Goal: Information Seeking & Learning: Find specific fact

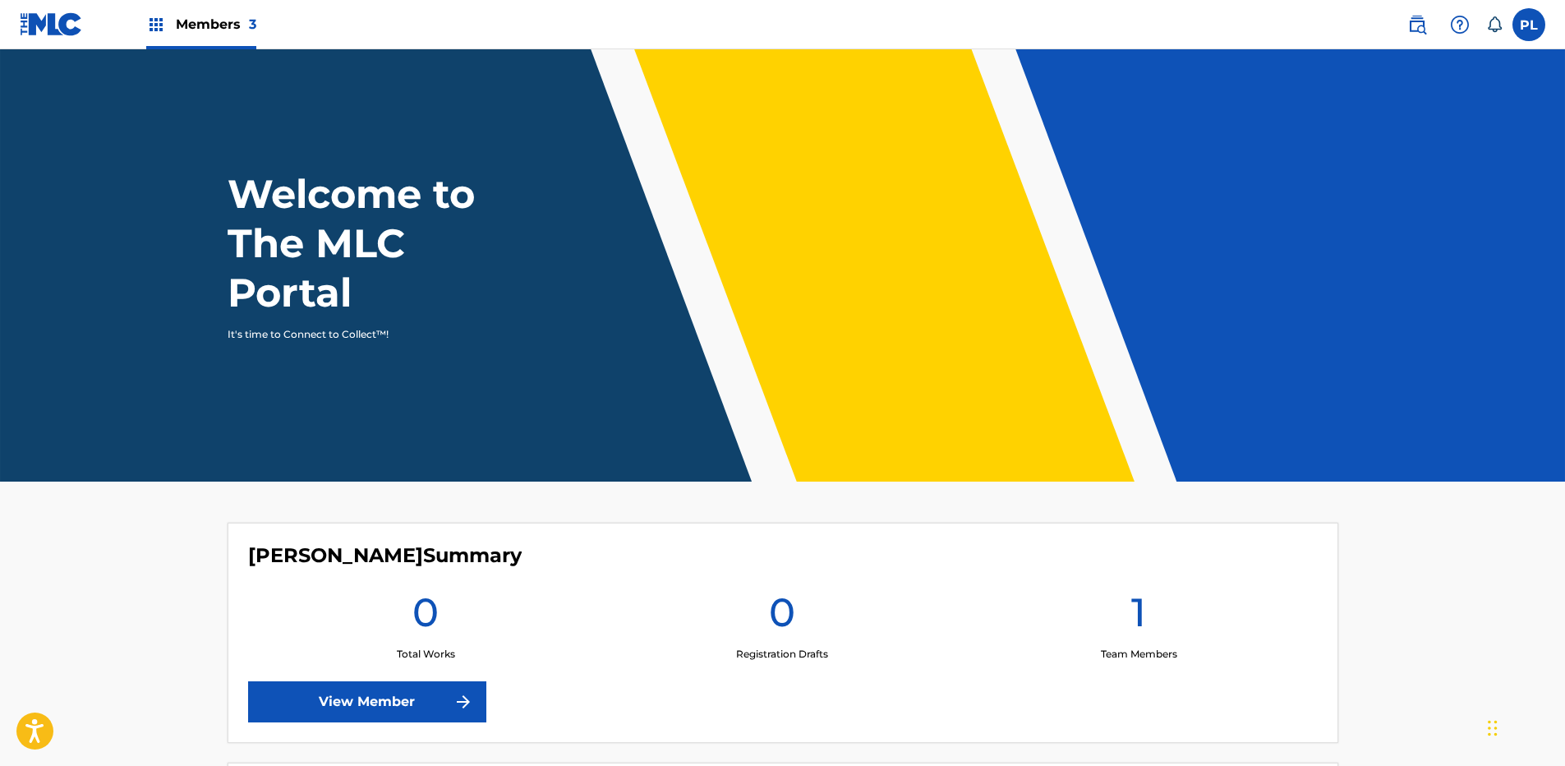
click at [210, 16] on span "Members 3" at bounding box center [216, 24] width 81 height 19
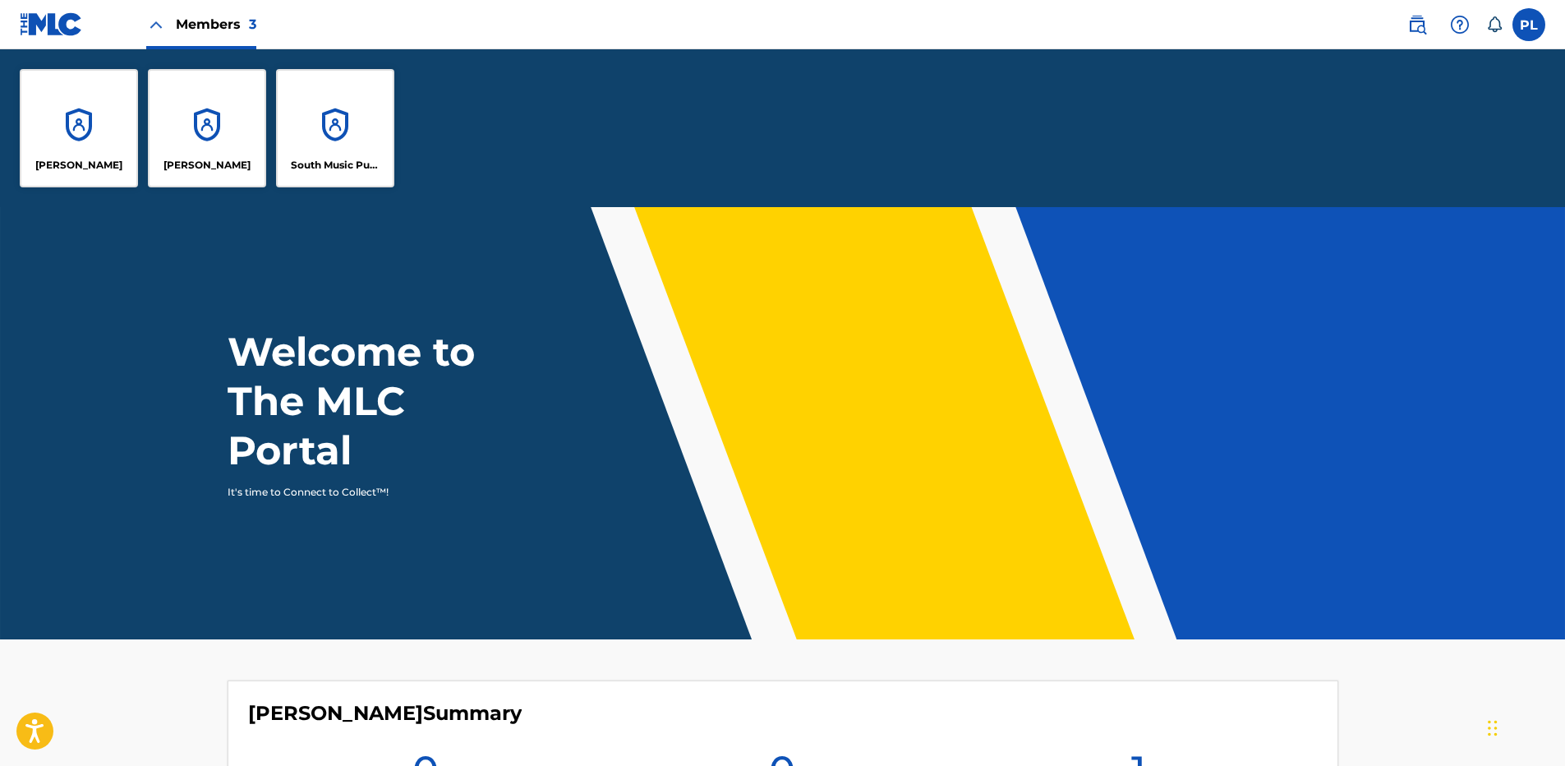
click at [348, 127] on div "South Music Publishing" at bounding box center [335, 128] width 118 height 118
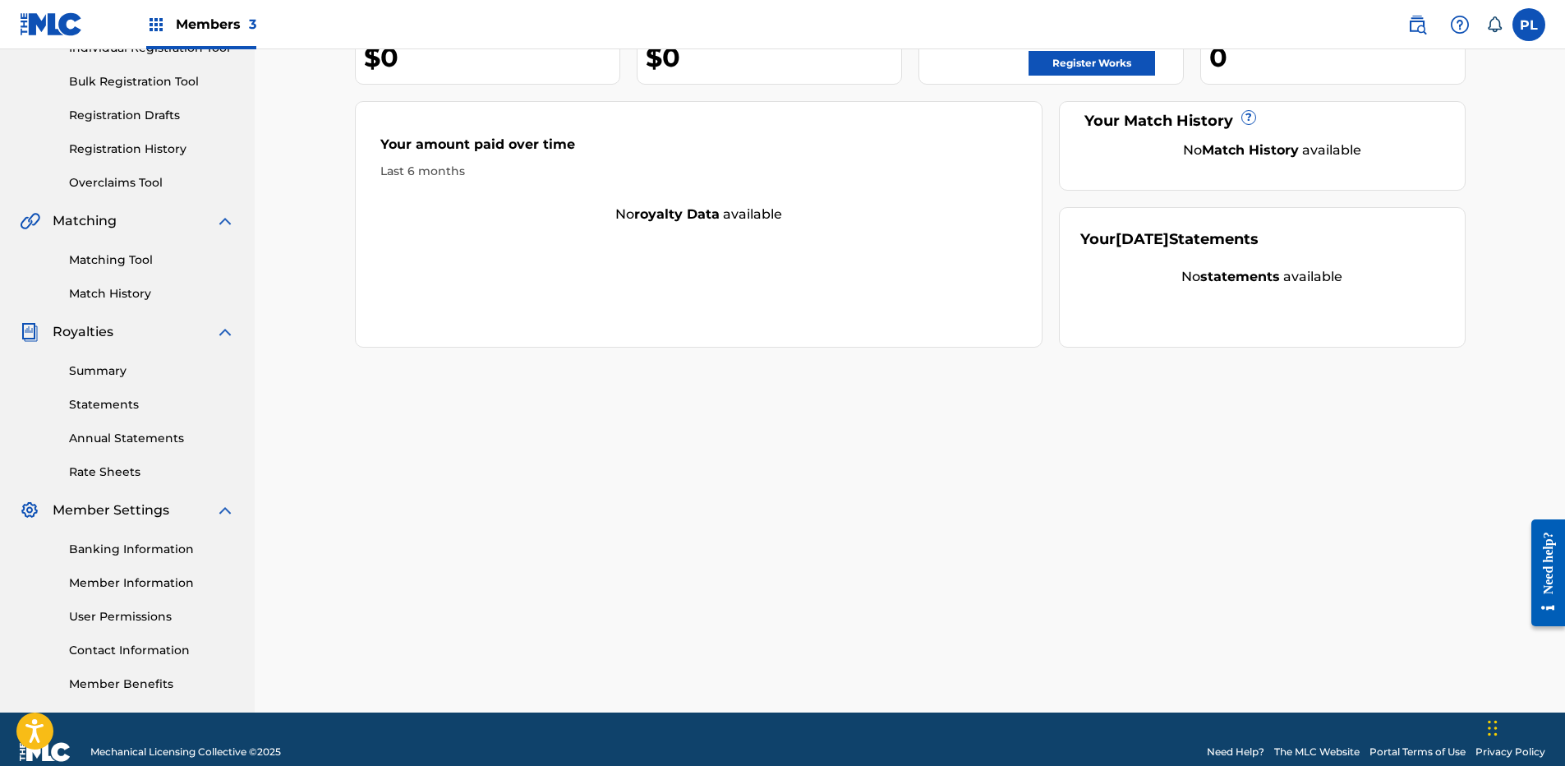
scroll to position [253, 0]
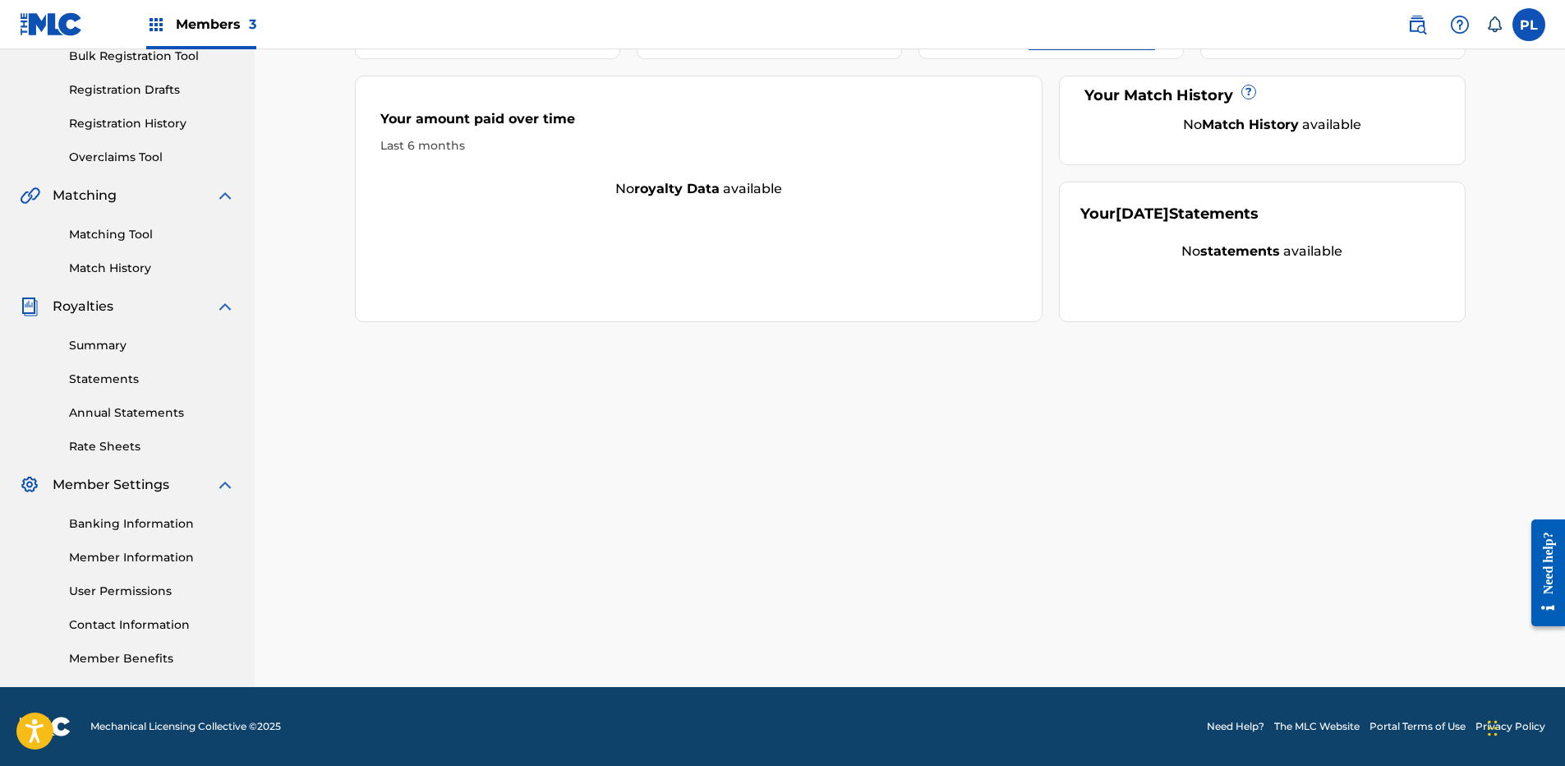
click at [141, 558] on link "Member Information" at bounding box center [152, 557] width 166 height 17
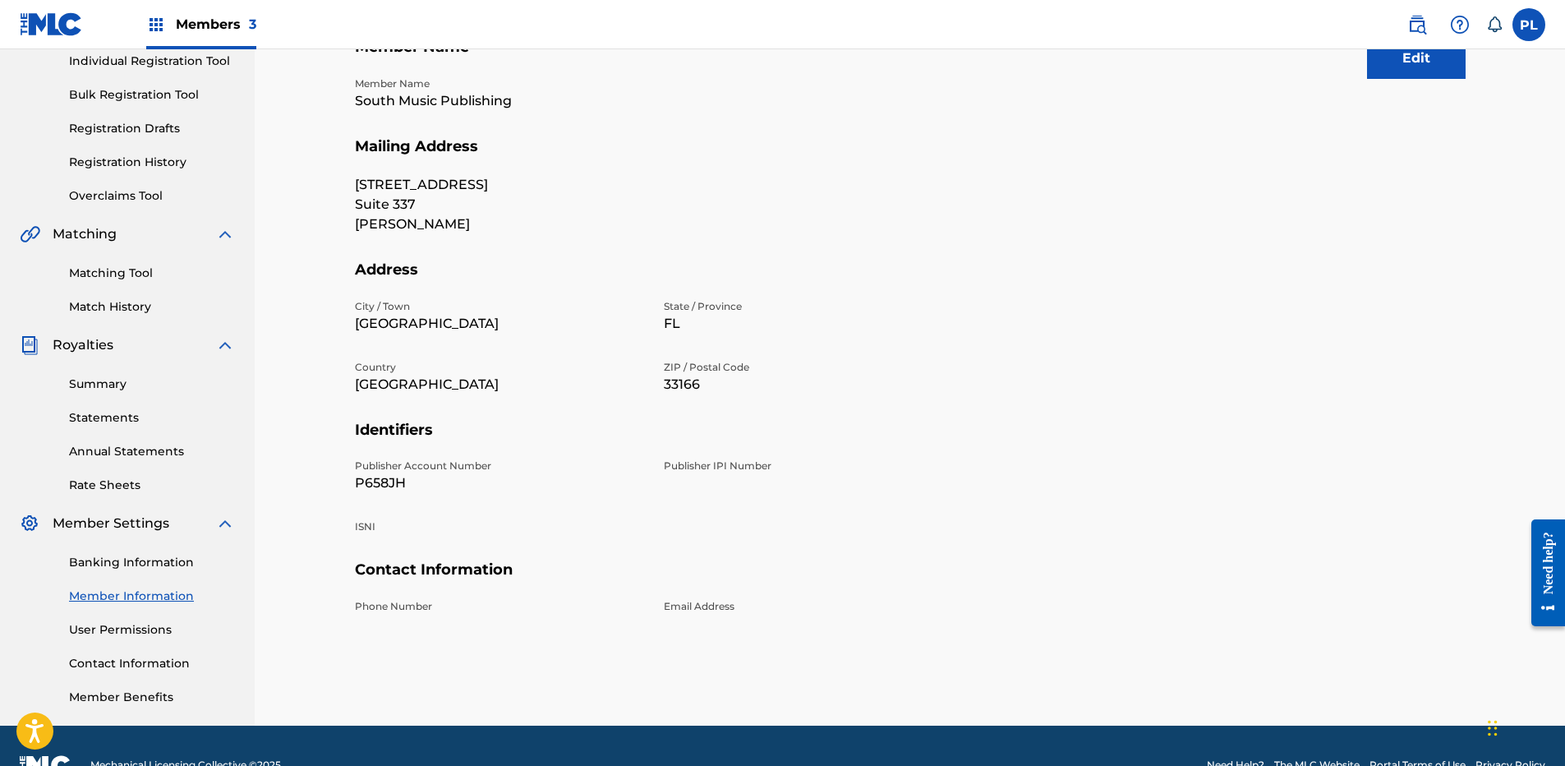
scroll to position [247, 0]
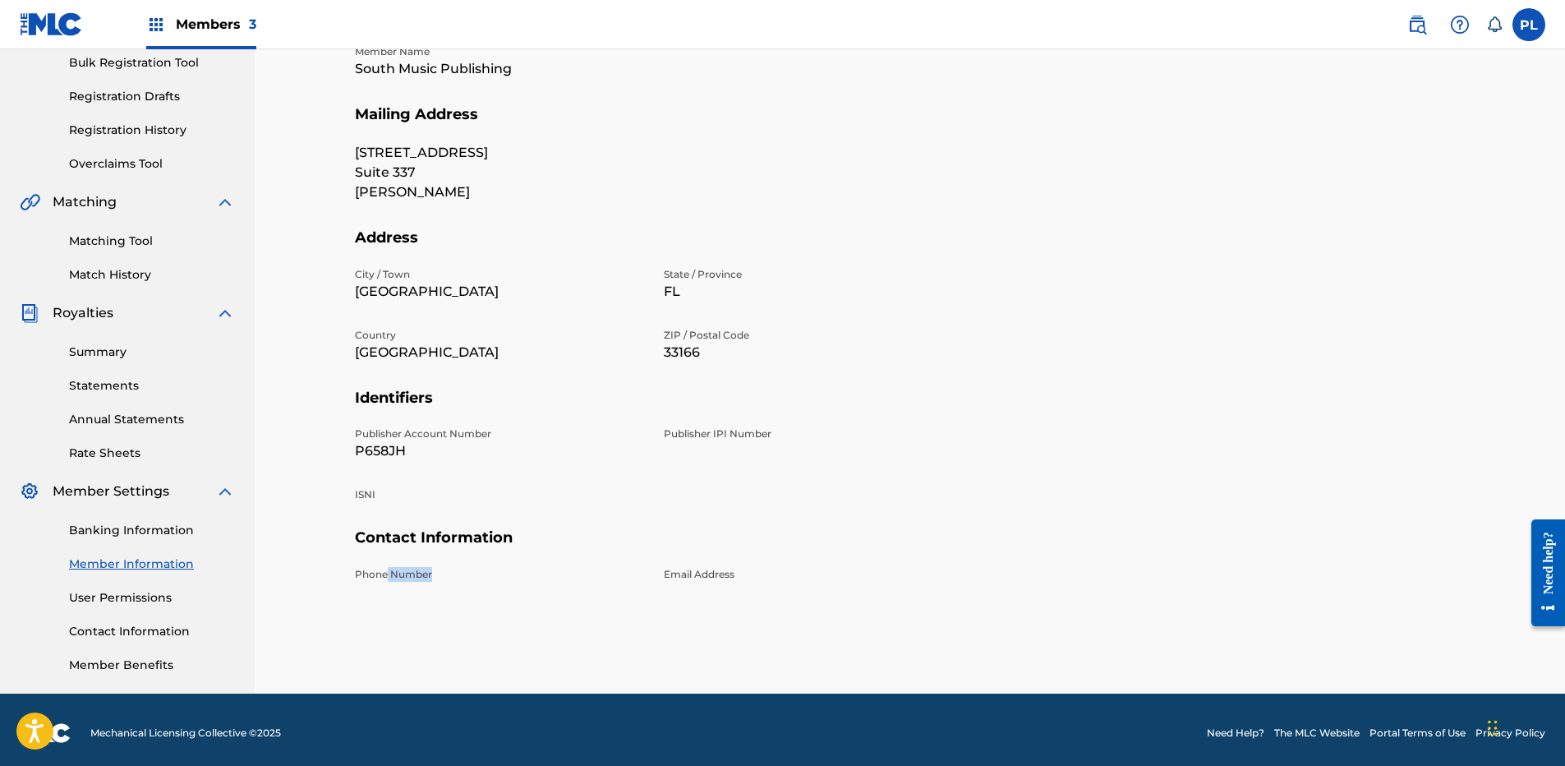
drag, startPoint x: 388, startPoint y: 577, endPoint x: 539, endPoint y: 575, distance: 151.2
click at [537, 575] on p "Phone Number" at bounding box center [499, 574] width 289 height 15
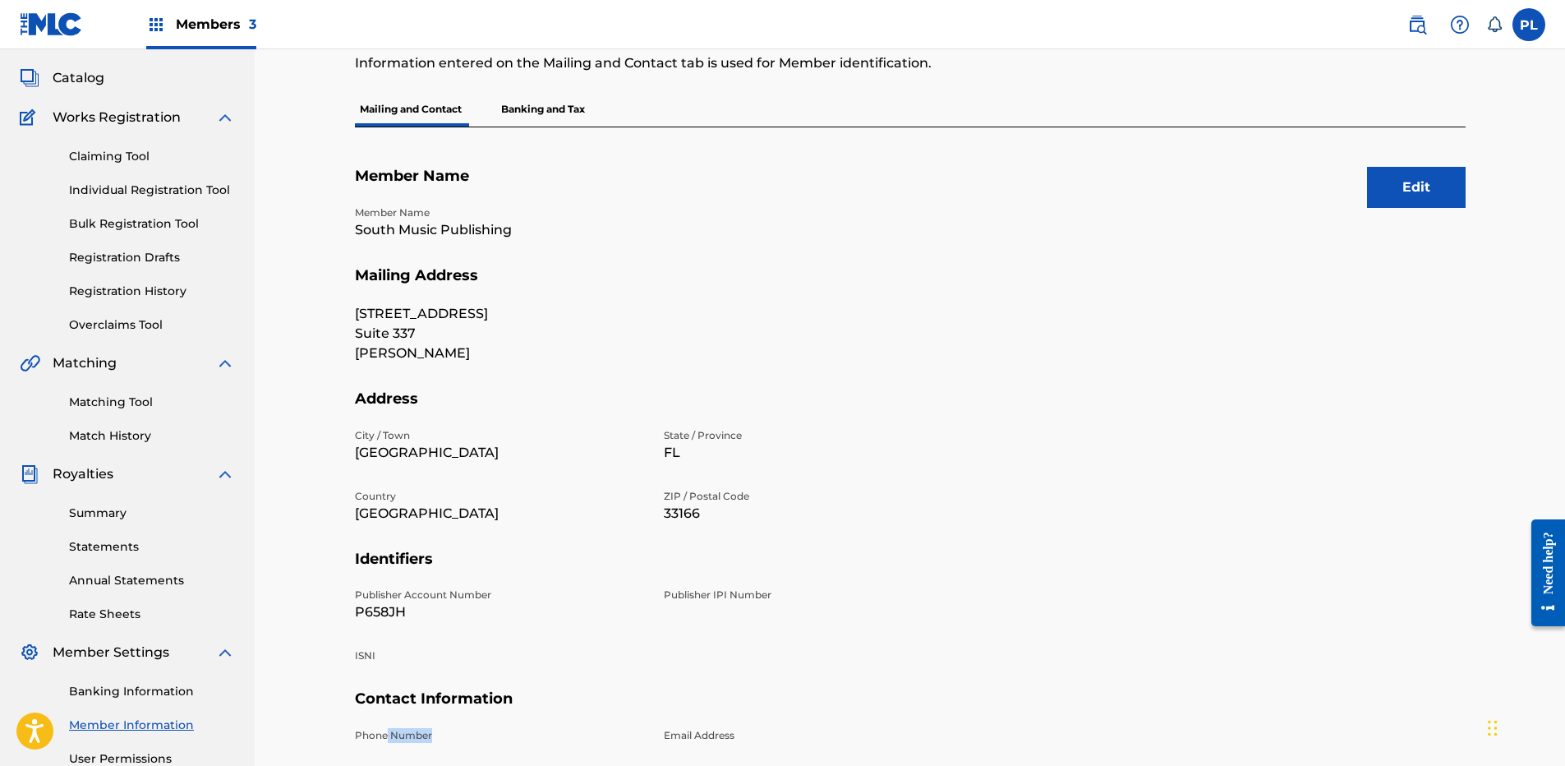
scroll to position [0, 0]
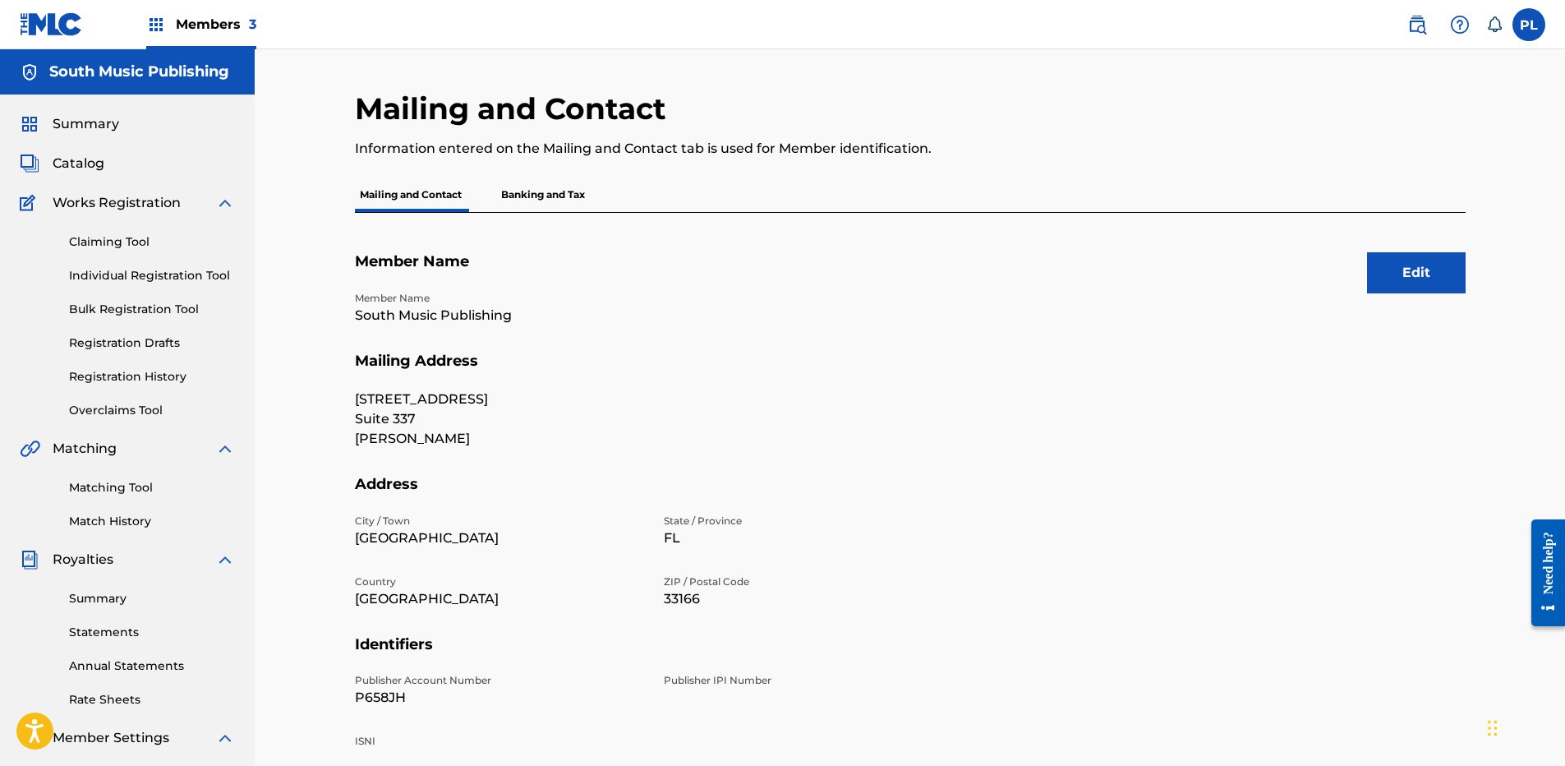
click at [537, 192] on p "Banking and Tax" at bounding box center [543, 194] width 94 height 35
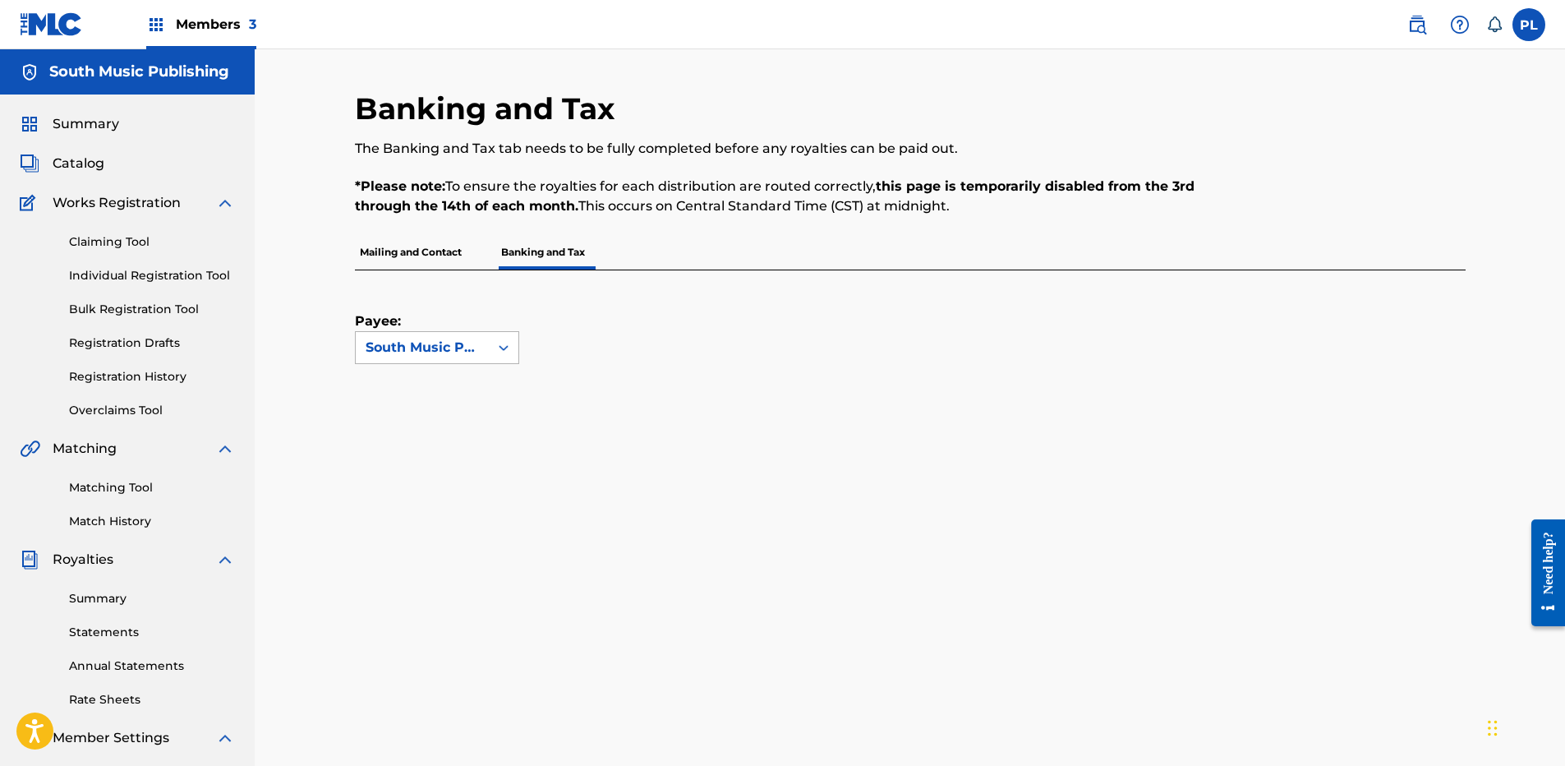
click at [505, 342] on icon at bounding box center [503, 347] width 16 height 16
click at [750, 286] on div "Payee: South Music Publishing" at bounding box center [890, 317] width 1071 height 94
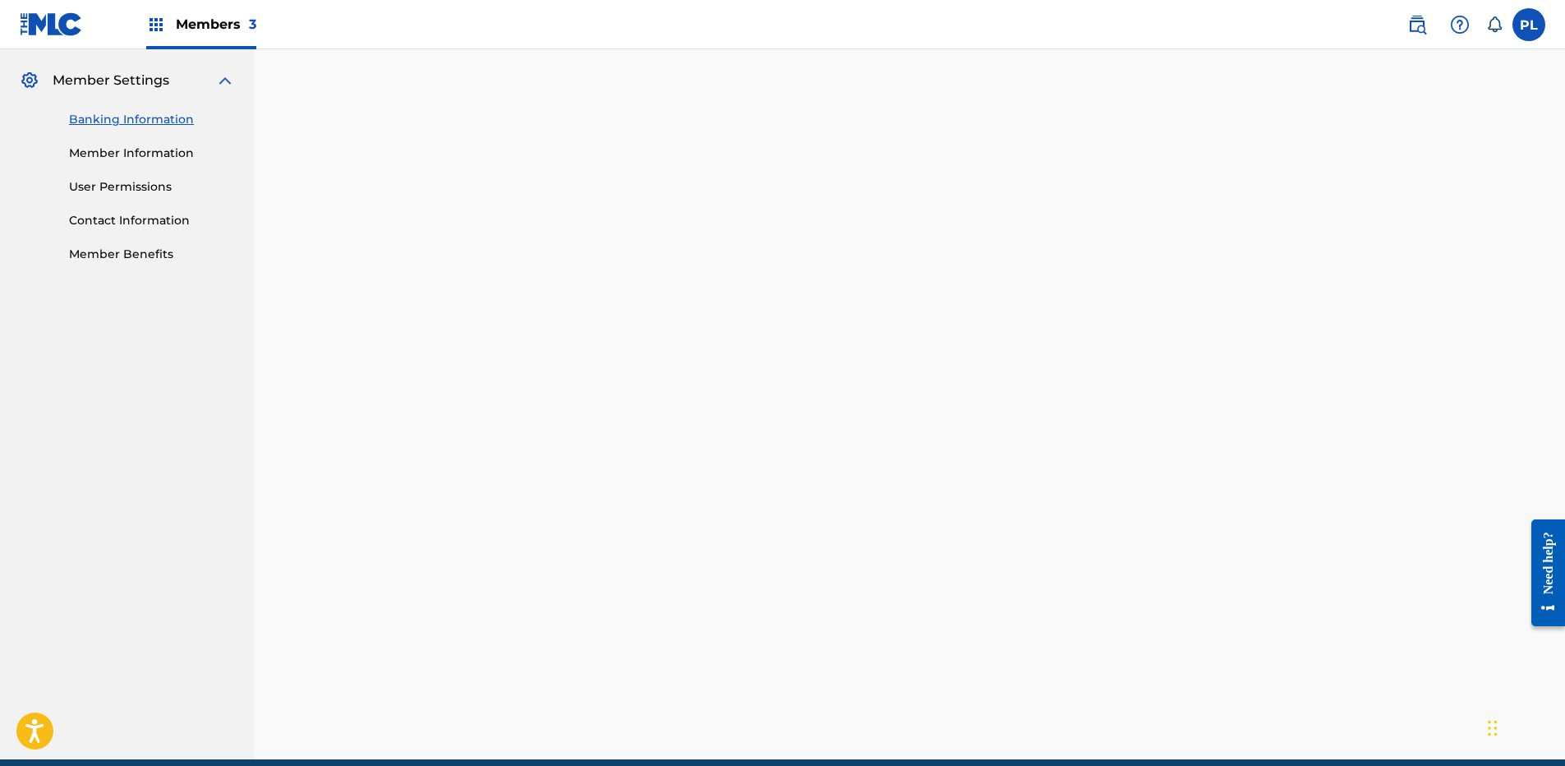
scroll to position [356, 0]
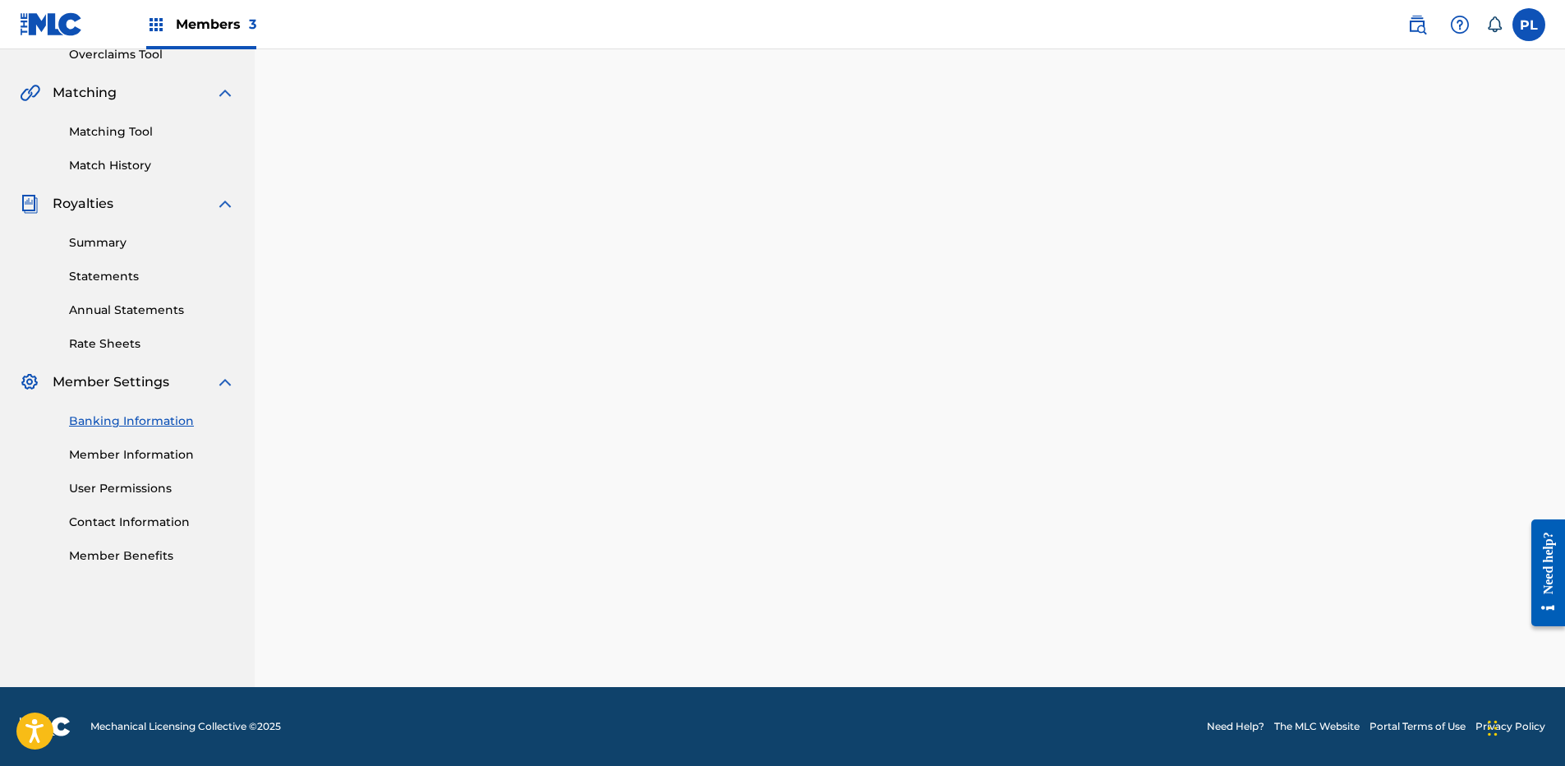
click at [151, 453] on link "Member Information" at bounding box center [152, 454] width 166 height 17
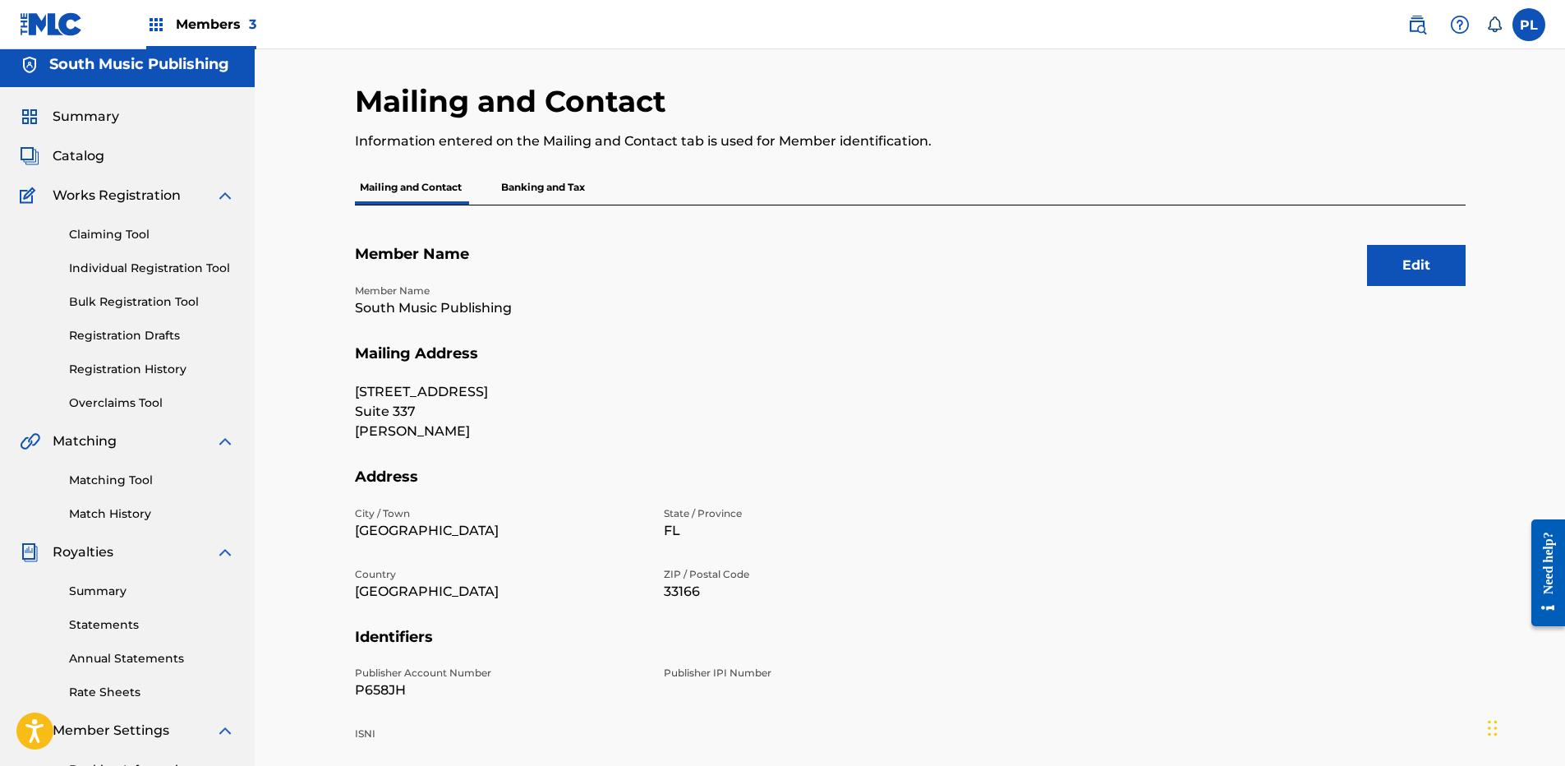
scroll to position [7, 0]
click at [566, 187] on p "Banking and Tax" at bounding box center [543, 188] width 94 height 35
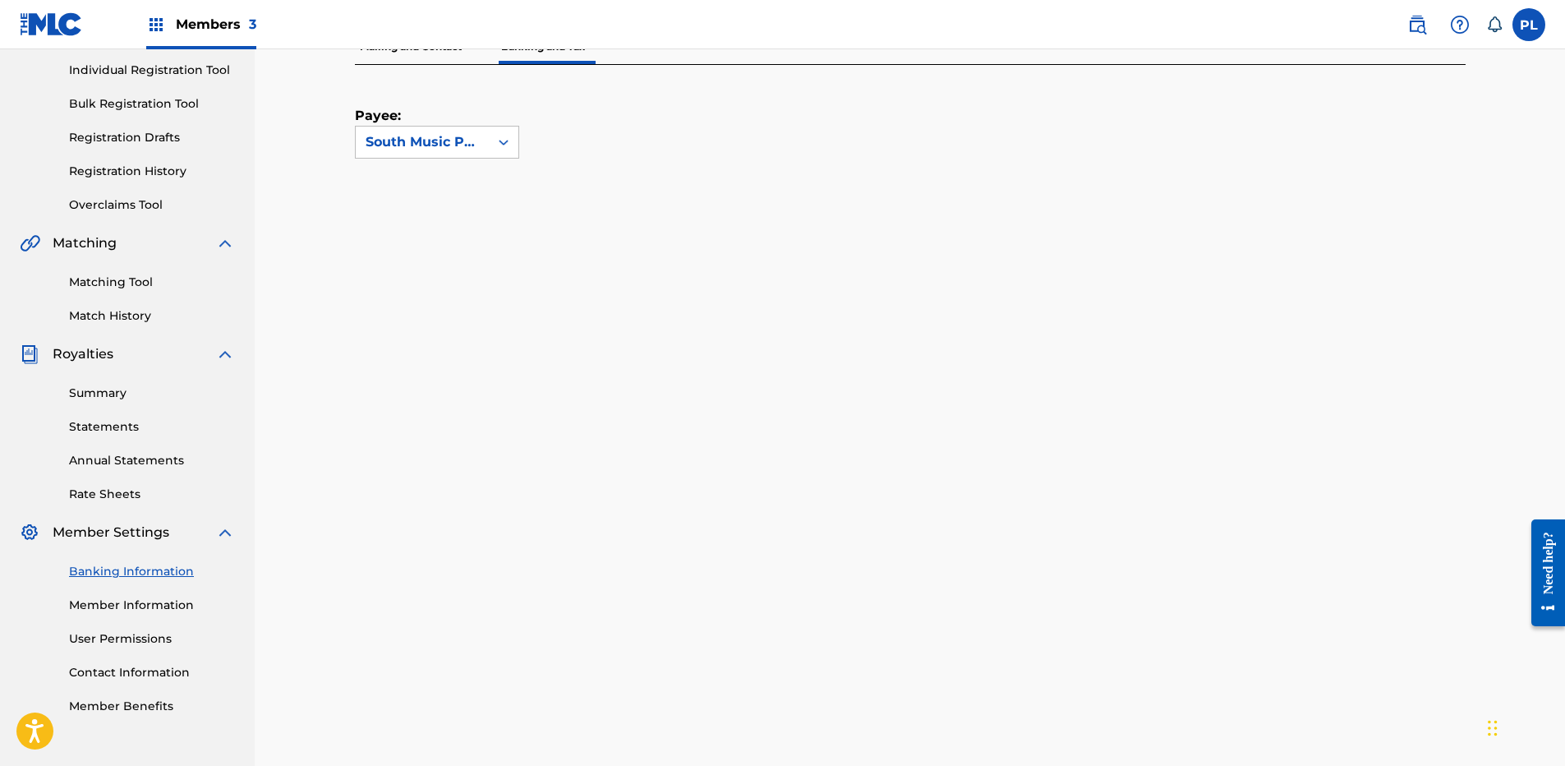
scroll to position [16, 0]
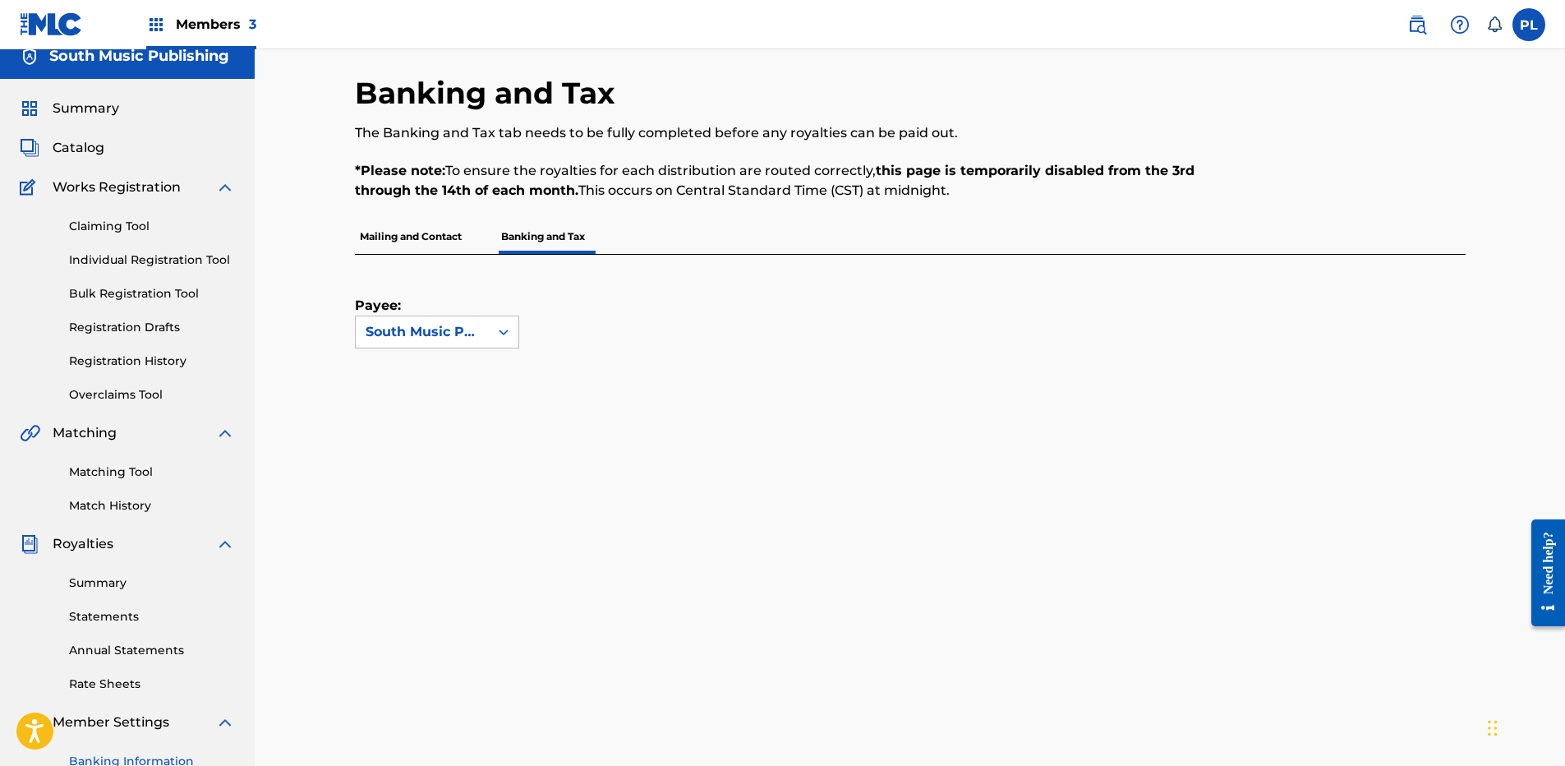
click at [396, 231] on p "Mailing and Contact" at bounding box center [411, 236] width 112 height 35
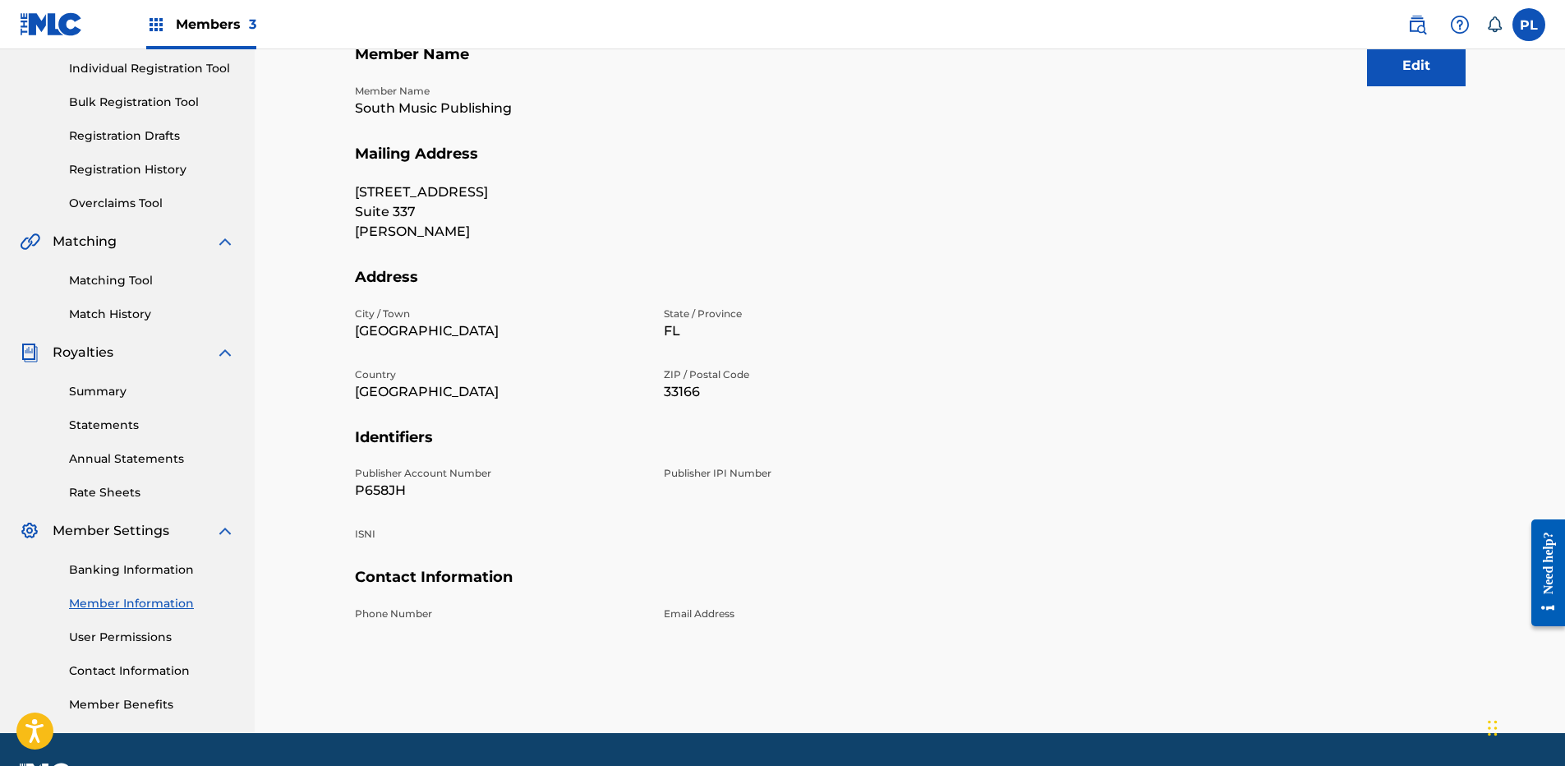
scroll to position [247, 0]
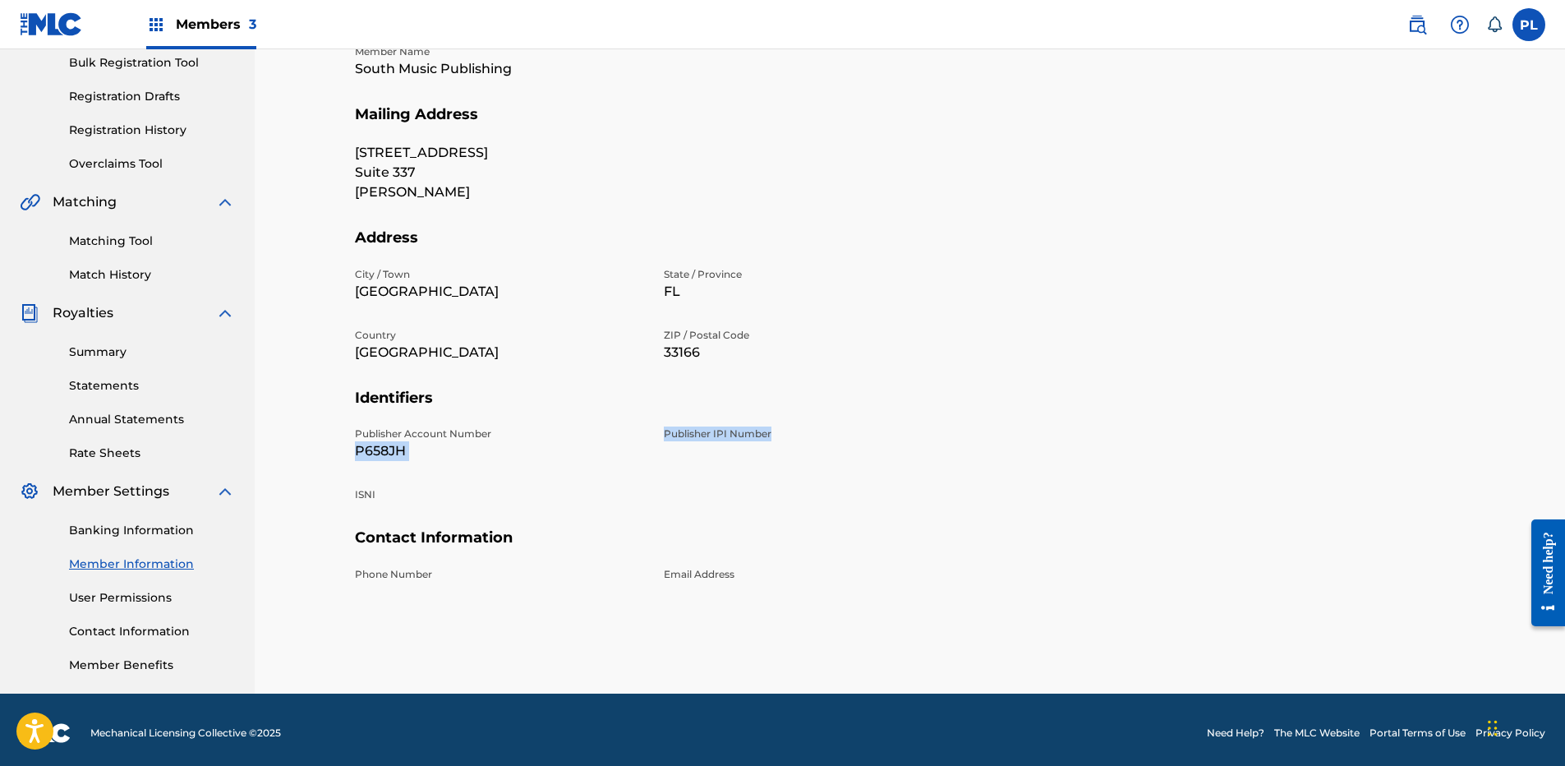
drag, startPoint x: 781, startPoint y: 428, endPoint x: 638, endPoint y: 435, distance: 144.0
click at [638, 435] on div "Publisher Account Number P658JH Publisher IPI Number ISNI" at bounding box center [654, 477] width 598 height 102
drag, startPoint x: 638, startPoint y: 435, endPoint x: 809, endPoint y: 513, distance: 188.3
click at [809, 513] on div "Publisher Account Number P658JH Publisher IPI Number ISNI" at bounding box center [654, 477] width 598 height 102
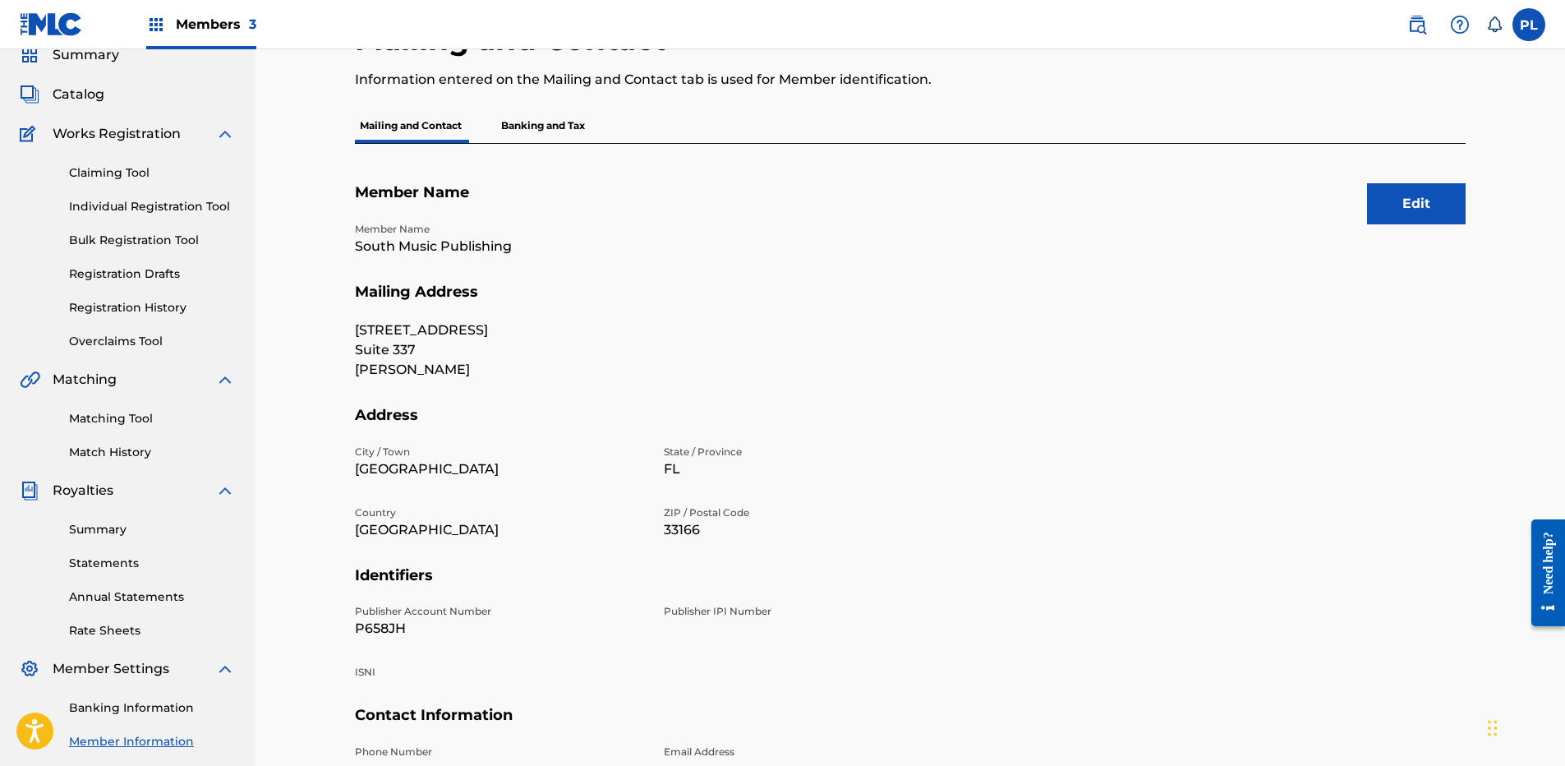
scroll to position [0, 0]
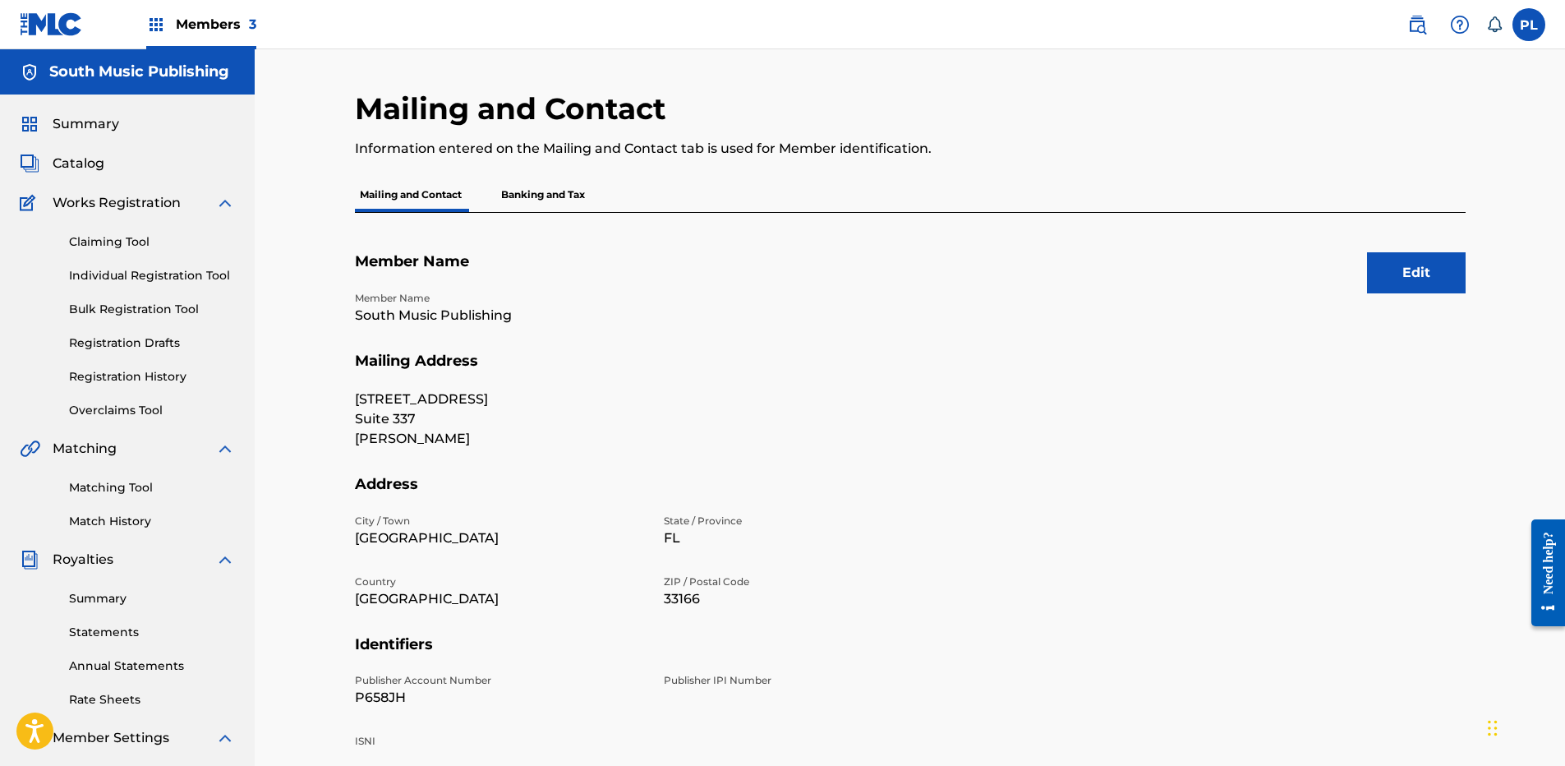
click at [776, 682] on p "Publisher IPI Number" at bounding box center [808, 680] width 289 height 15
drag, startPoint x: 763, startPoint y: 677, endPoint x: 645, endPoint y: 681, distance: 117.6
click at [645, 681] on div "Publisher Account Number P658JH Publisher IPI Number ISNI" at bounding box center [654, 724] width 598 height 102
click at [644, 682] on div "Publisher Account Number P658JH Publisher IPI Number ISNI" at bounding box center [654, 724] width 598 height 102
click at [691, 682] on p "Publisher IPI Number" at bounding box center [808, 680] width 289 height 15
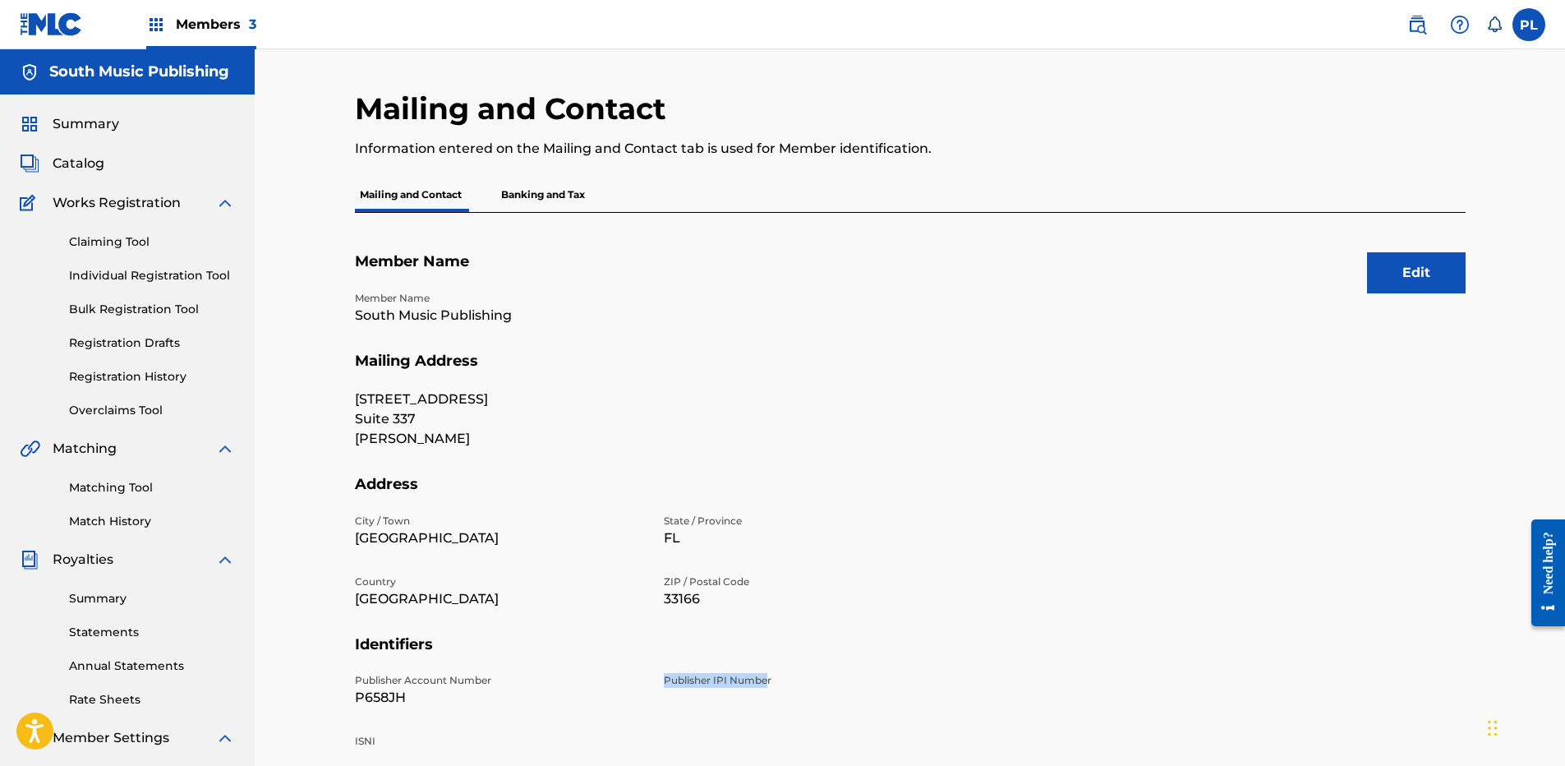
drag, startPoint x: 659, startPoint y: 678, endPoint x: 767, endPoint y: 678, distance: 108.5
click at [767, 678] on div "Publisher Account Number P658JH Publisher IPI Number ISNI" at bounding box center [654, 724] width 598 height 102
